Goal: Task Accomplishment & Management: Complete application form

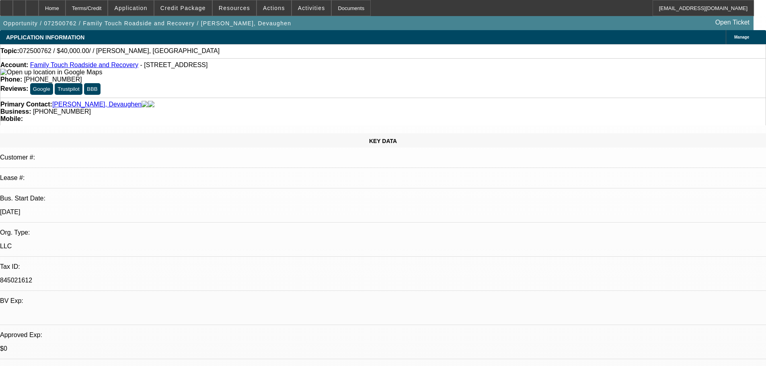
select select "0"
select select "2"
select select "0.1"
select select "4"
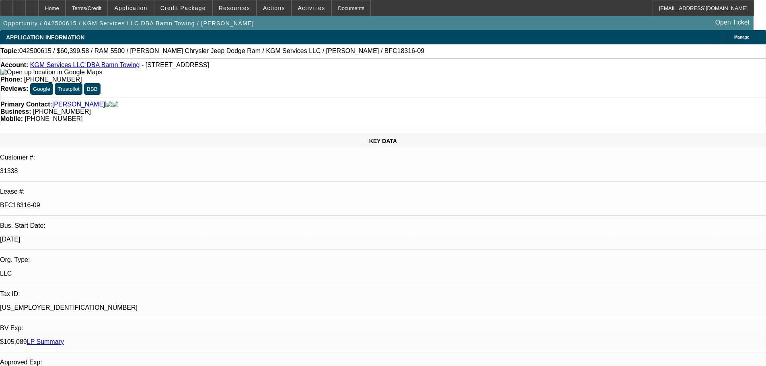
select select "0"
select select "2"
select select "0"
select select "6"
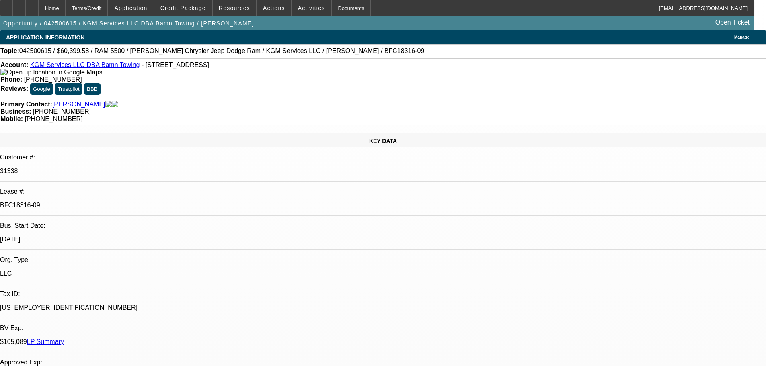
select select "0"
select select "2"
select select "0"
select select "6"
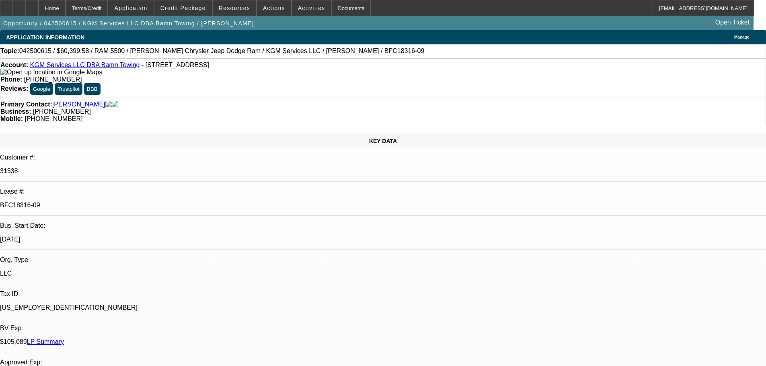
select select "0"
select select "2"
select select "0"
select select "6"
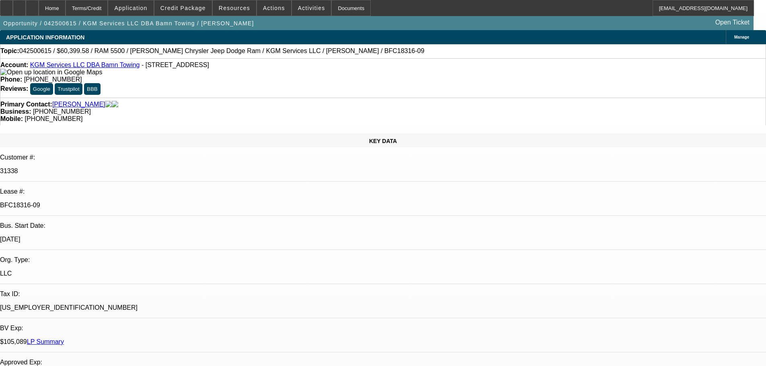
select select "0"
select select "2"
select select "0"
select select "6"
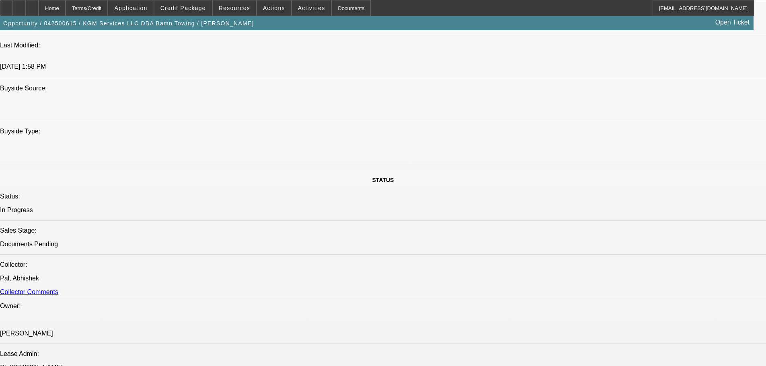
scroll to position [804, 0]
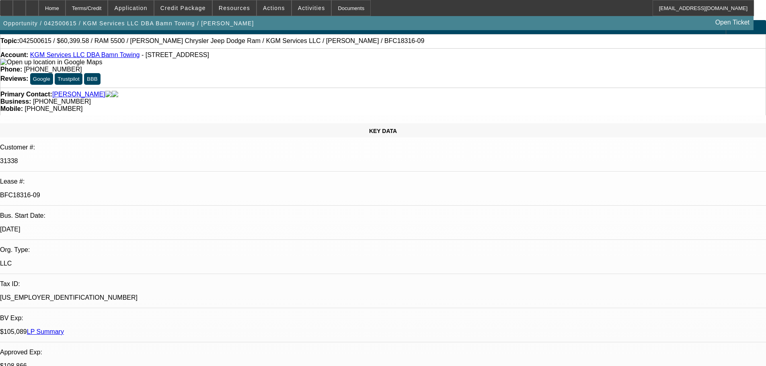
scroll to position [0, 0]
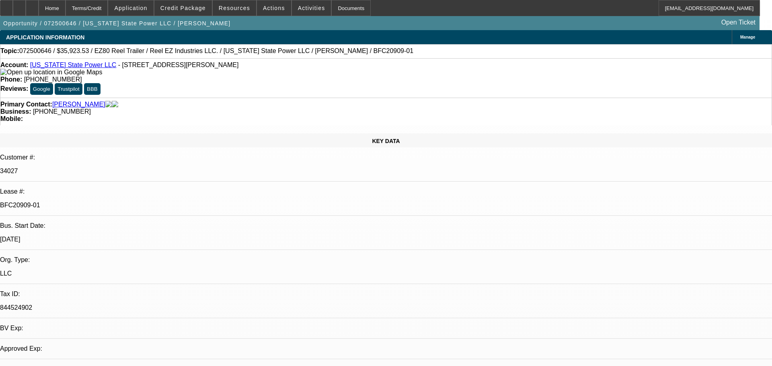
select select "0"
select select "0.1"
select select "4"
select select "0"
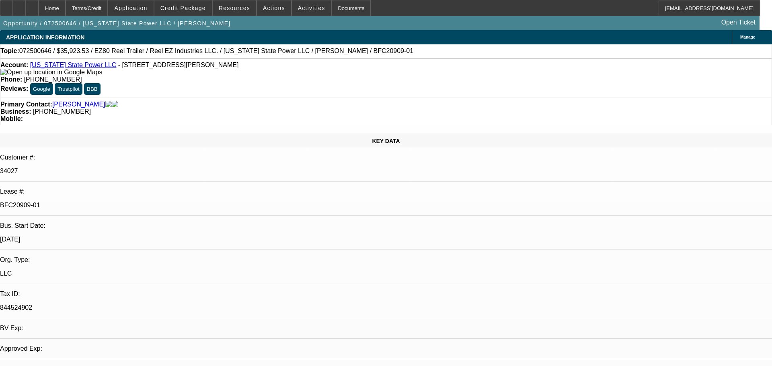
select select "0"
select select "2"
select select "0"
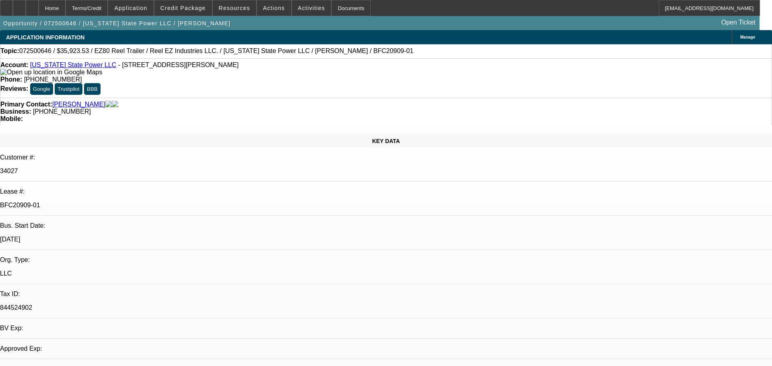
select select "0"
select select "2"
select select "0"
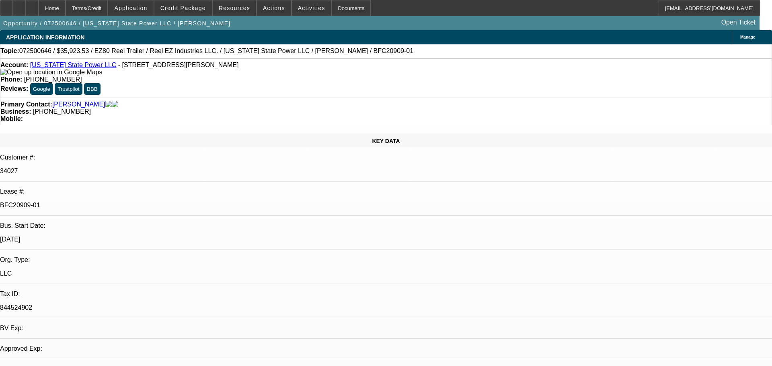
select select "2"
select select "0"
select select "0.1"
select select "4"
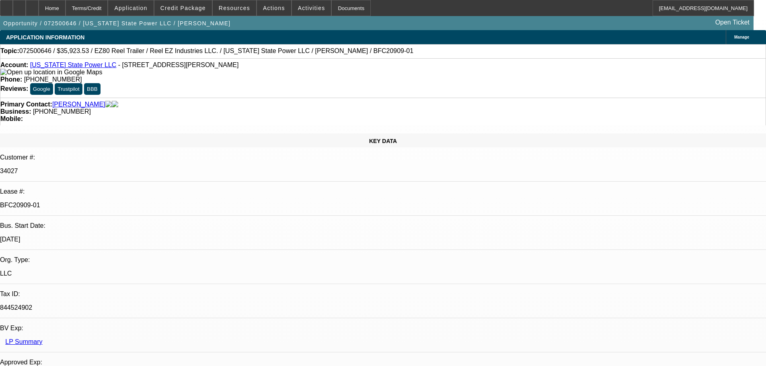
select select "0"
select select "2"
select select "0"
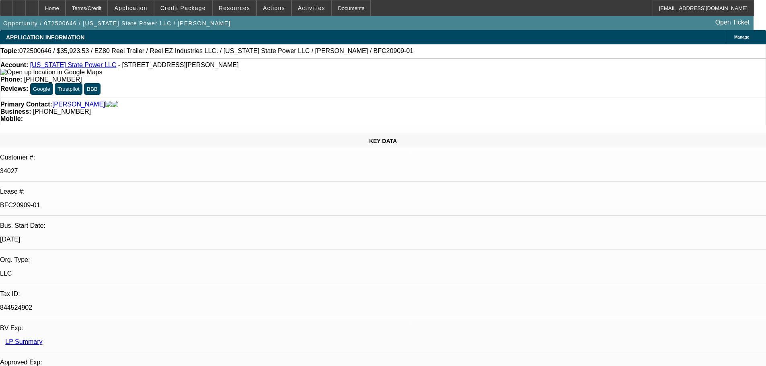
select select "0"
select select "2"
select select "0"
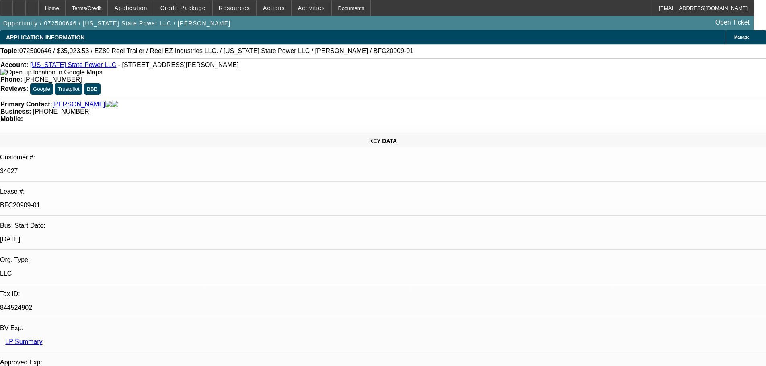
select select "0"
select select "2"
click at [12, 12] on div at bounding box center [6, 8] width 13 height 16
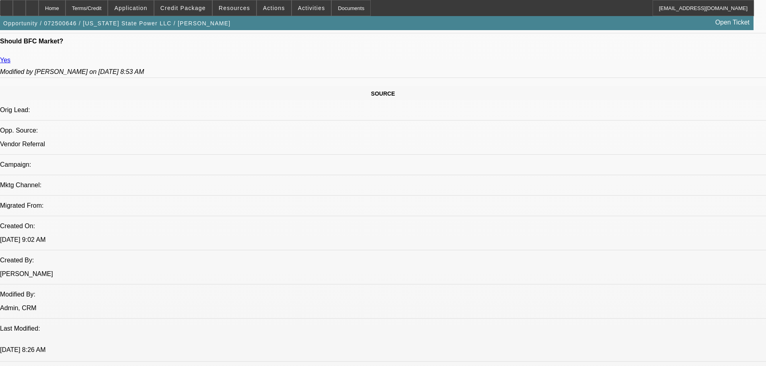
scroll to position [764, 0]
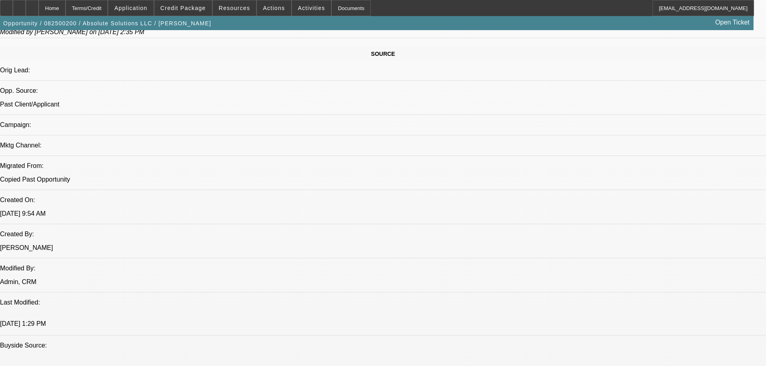
select select "0"
select select "6"
select select "0"
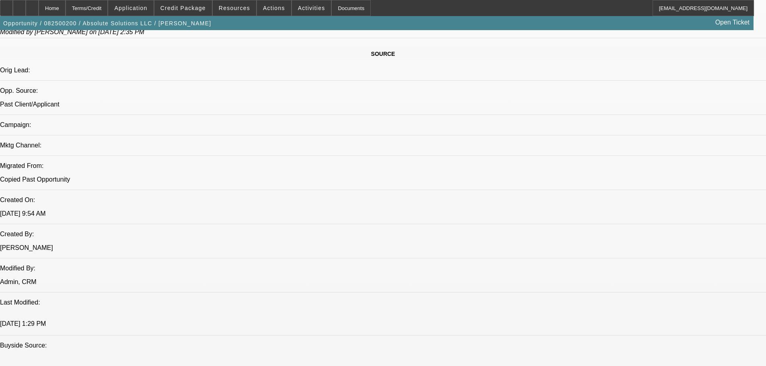
select select "0"
select select "6"
select select "0"
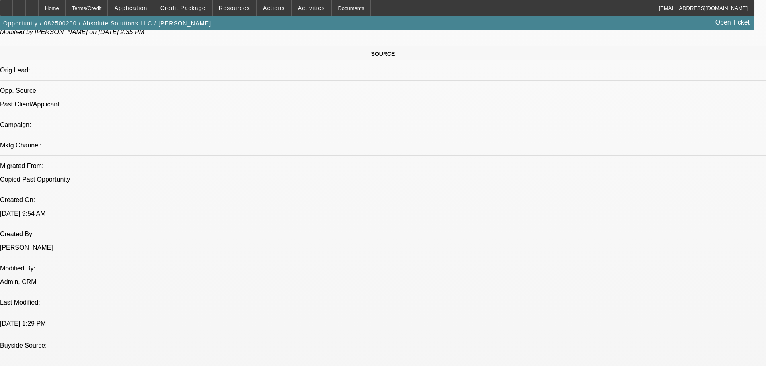
select select "0"
select select "6"
select select "0"
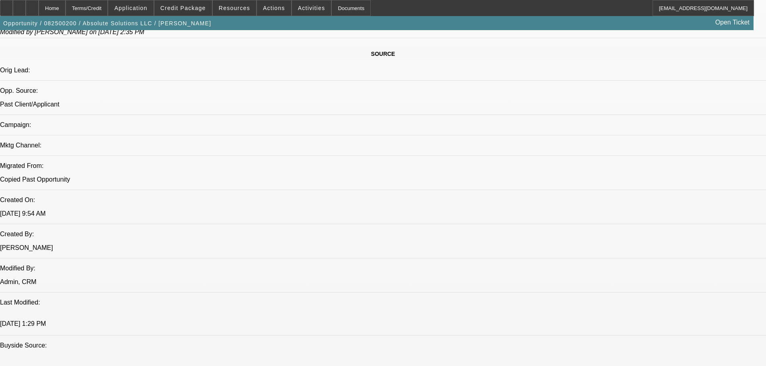
select select "6"
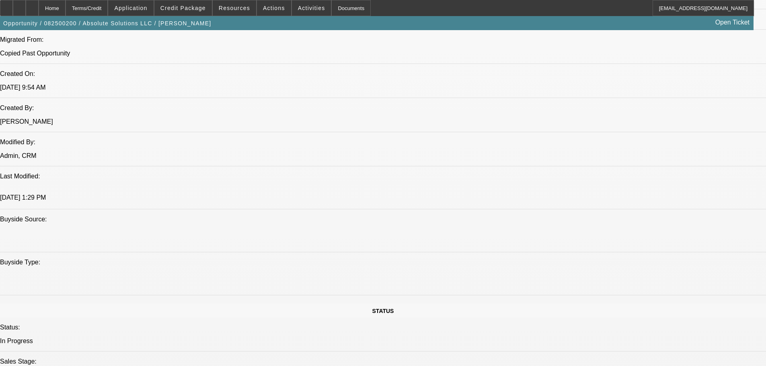
scroll to position [483, 0]
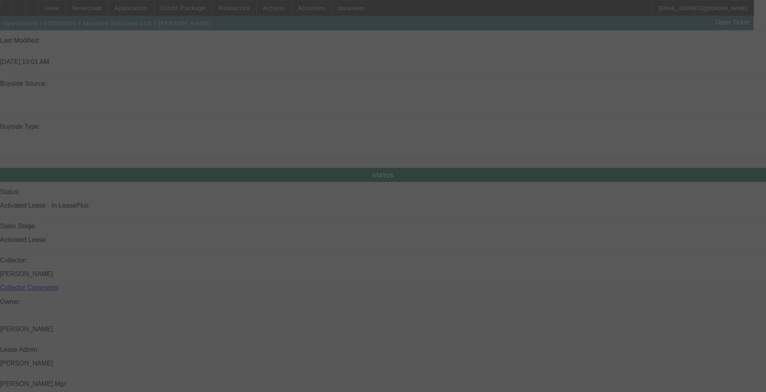
scroll to position [755, 0]
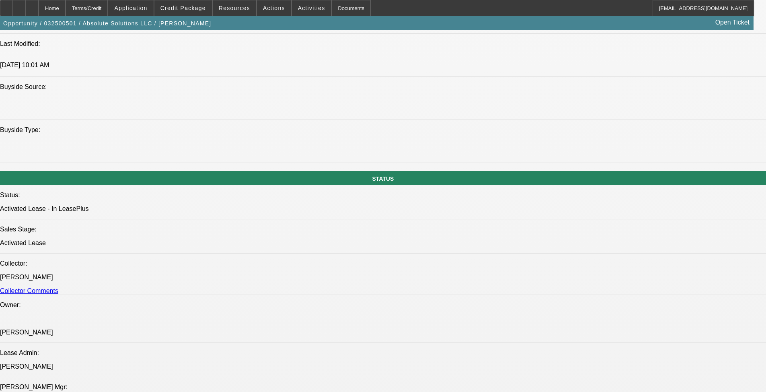
select select "0"
select select "2"
select select "0"
select select "6"
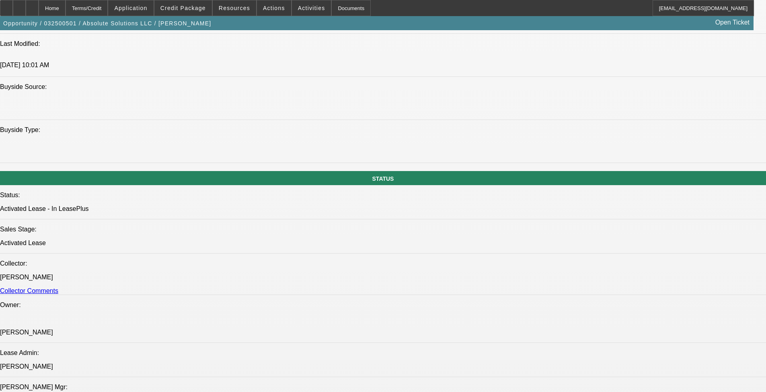
select select "0"
select select "2"
select select "0"
select select "6"
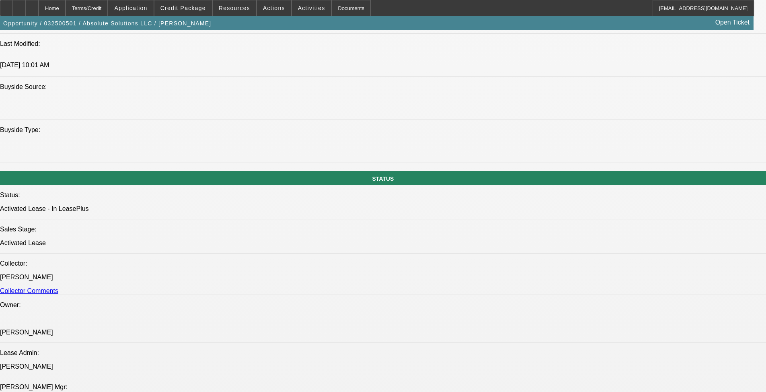
select select "0"
select select "3"
select select "0"
select select "6"
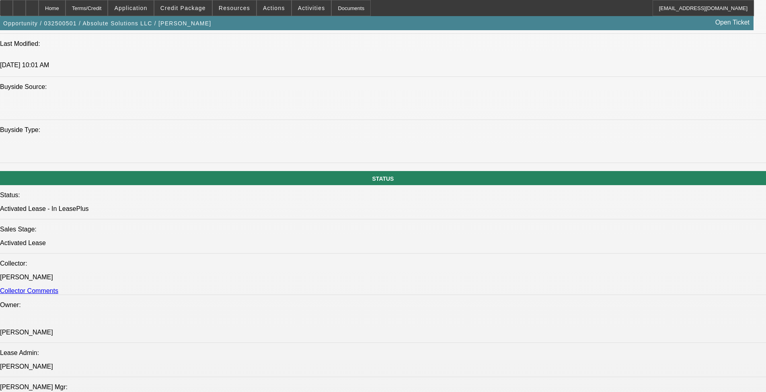
select select "0"
select select "3"
select select "0"
select select "6"
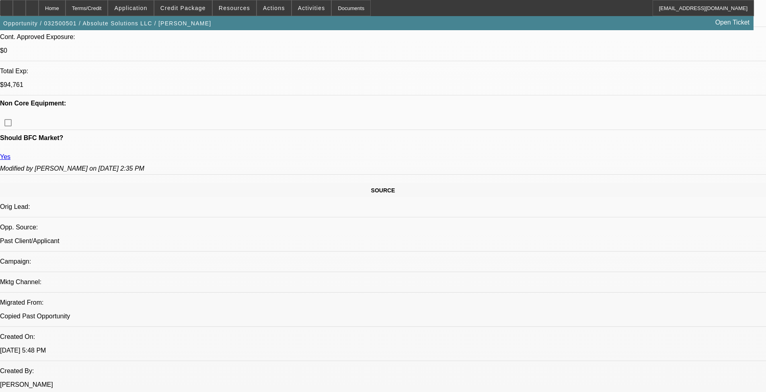
scroll to position [442, 0]
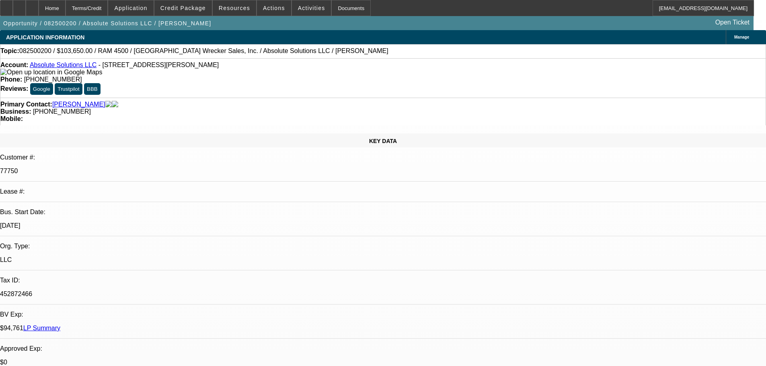
select select "0"
select select "6"
select select "0"
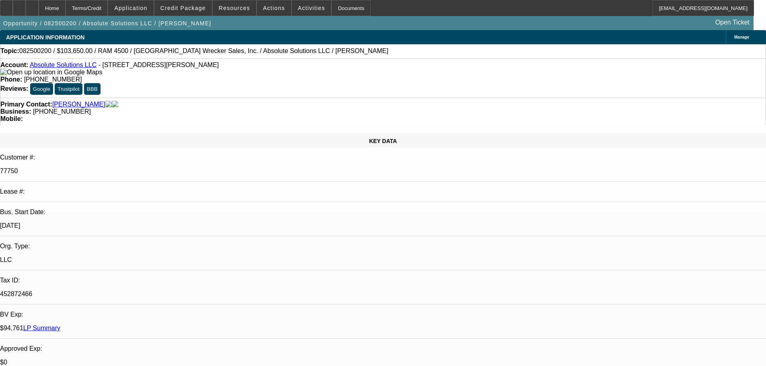
select select "0"
select select "6"
select select "0"
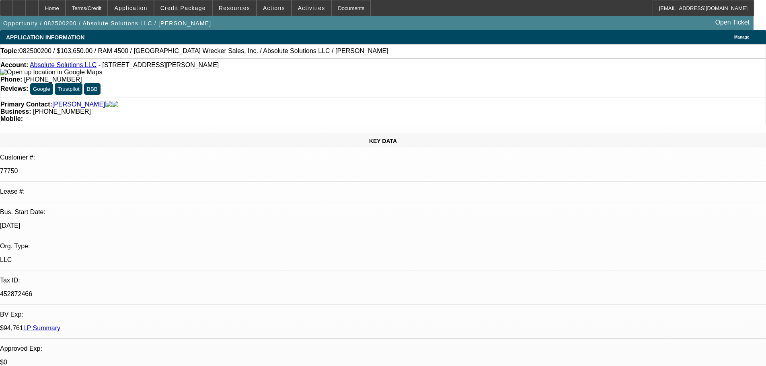
select select "0"
select select "6"
select select "0"
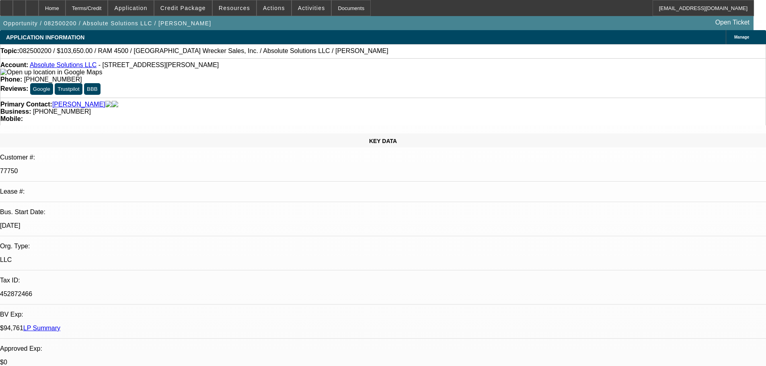
select select "6"
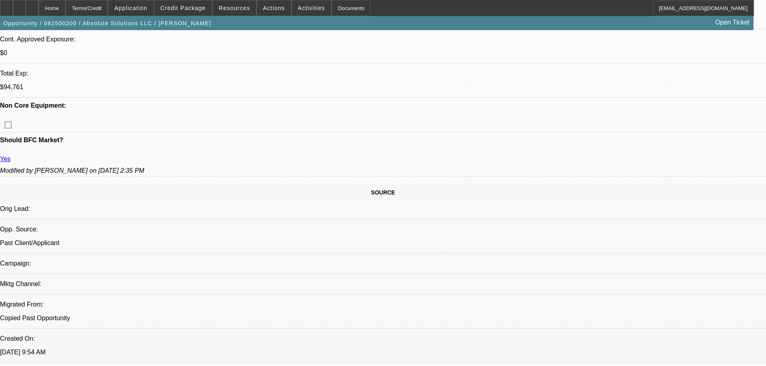
scroll to position [241, 0]
